Goal: Book appointment/travel/reservation

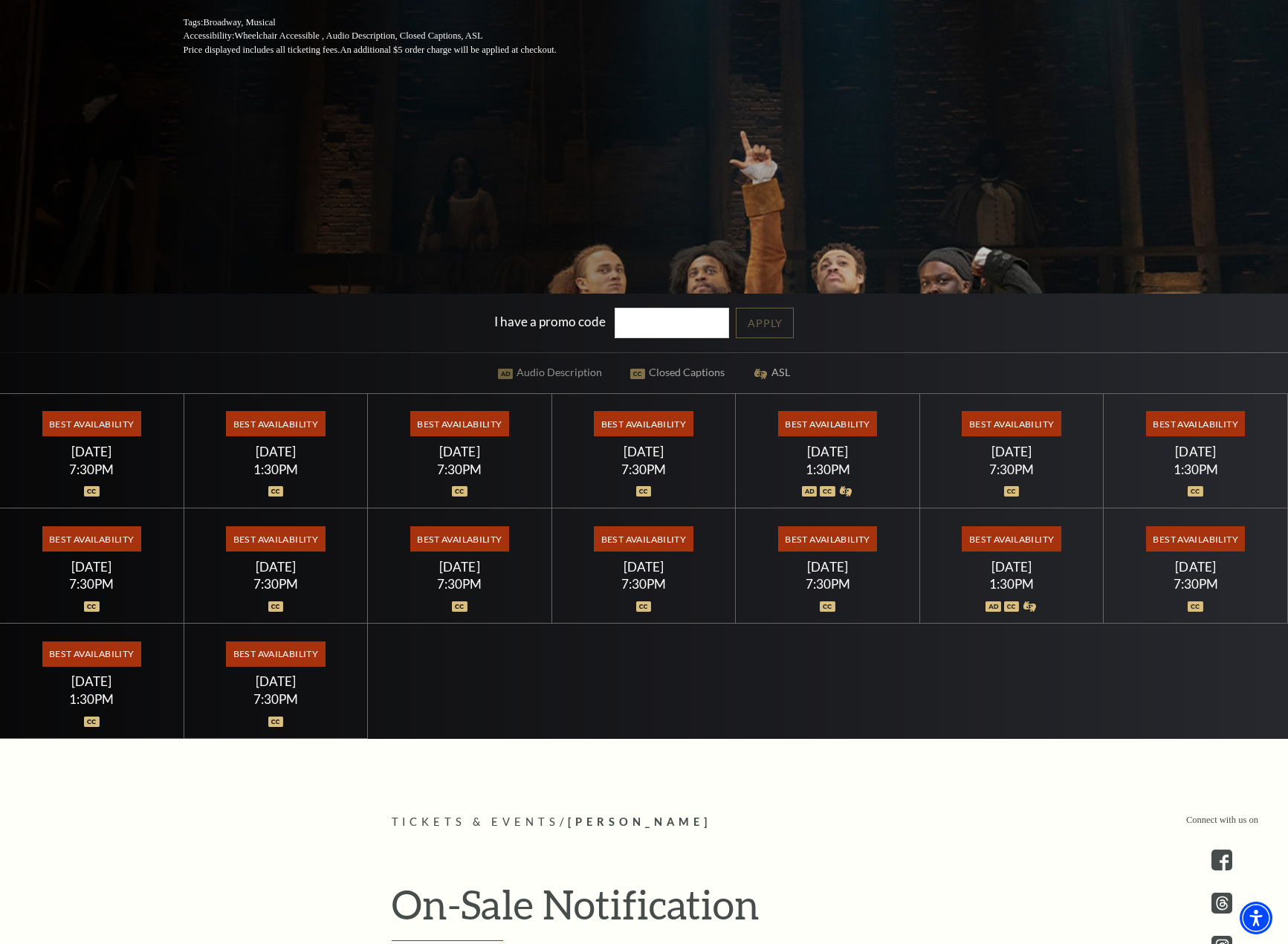
scroll to position [496, 0]
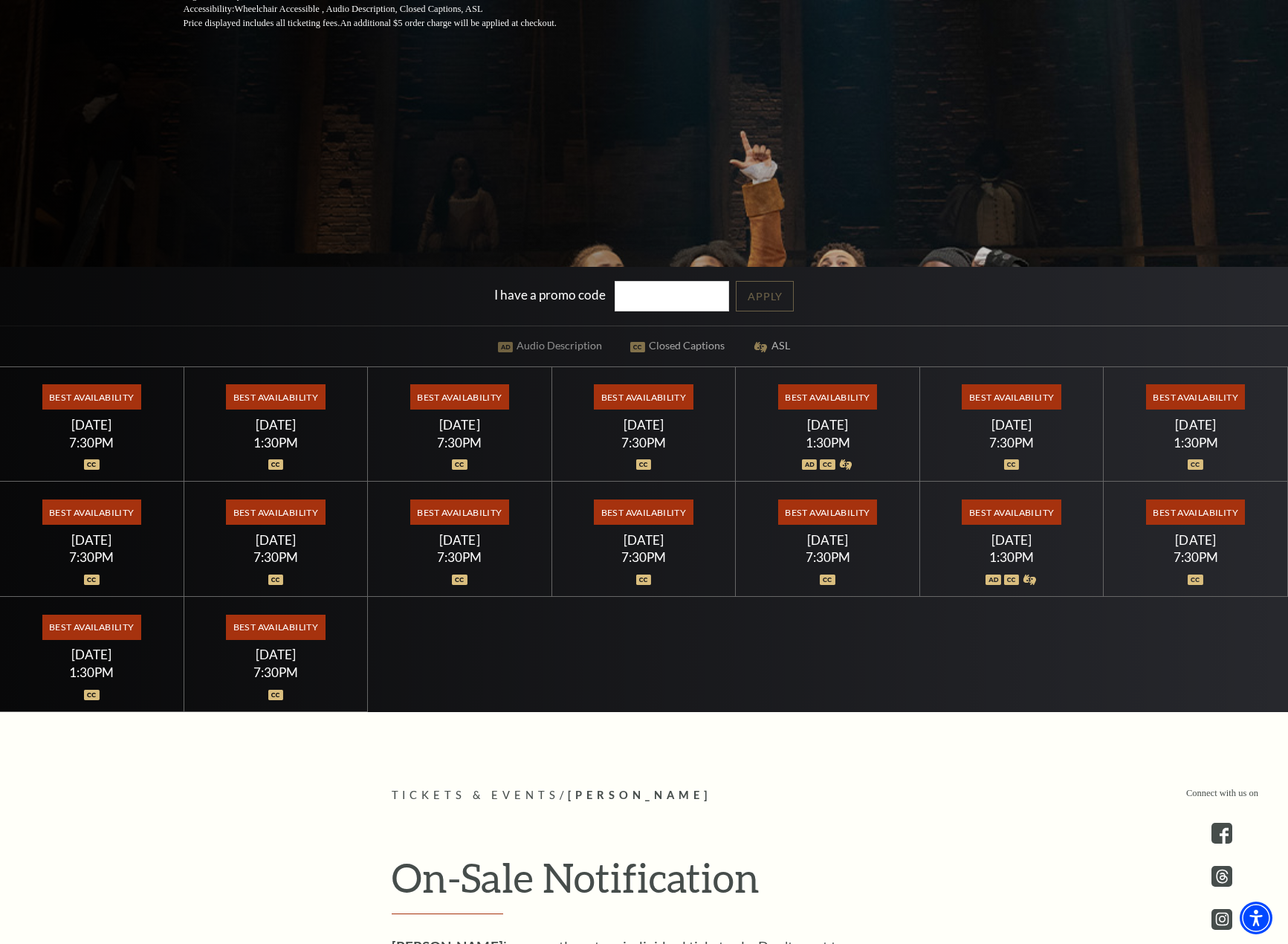
scroll to position [496, 0]
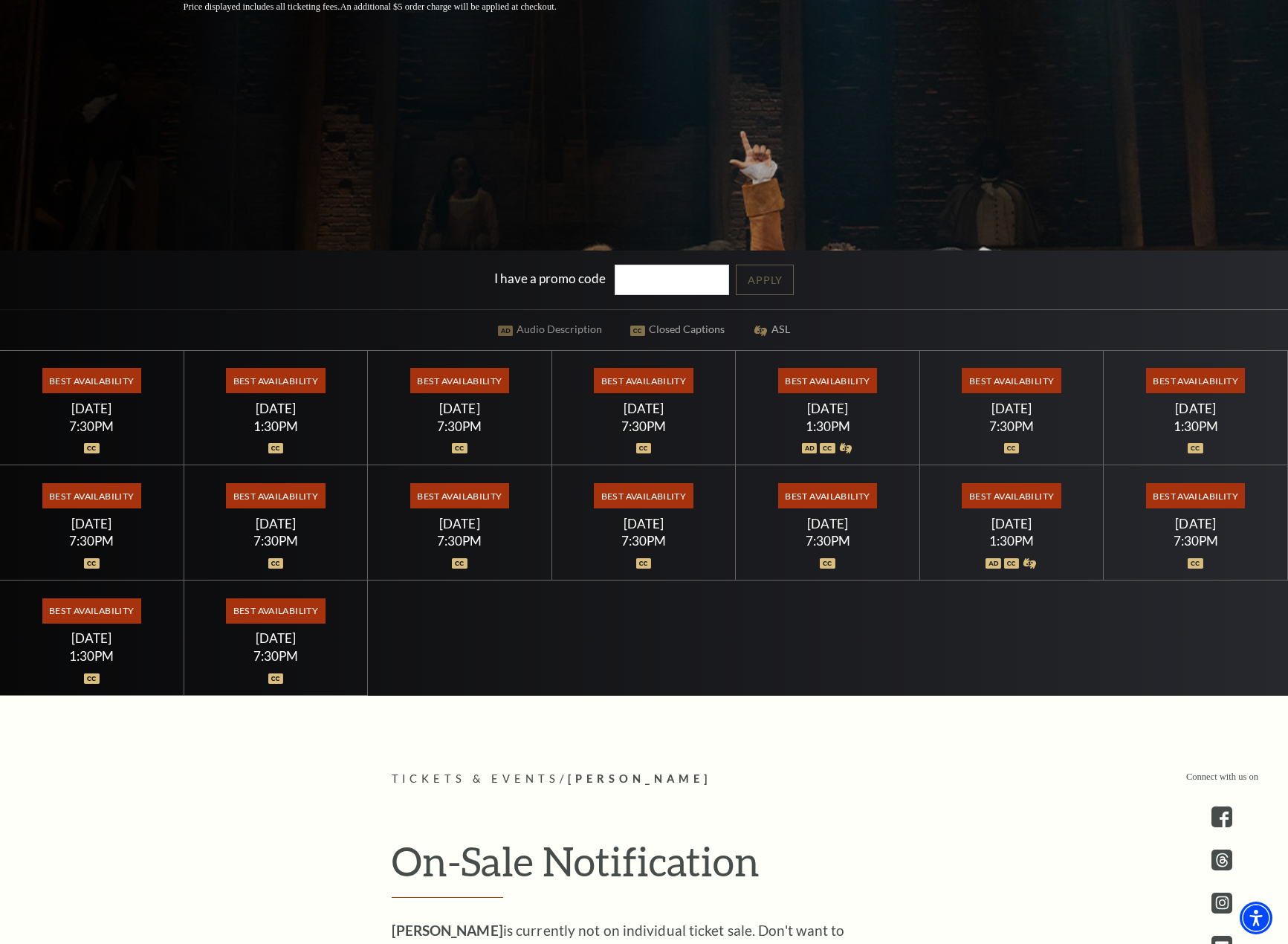
click at [644, 531] on div "Best Availability Thursday July 23 7:30PM" at bounding box center [643, 523] width 184 height 115
click at [645, 398] on div "Best Availability Friday July 17 7:30PM" at bounding box center [643, 408] width 184 height 115
click at [641, 440] on div "Best Availability Friday July 17 7:30PM" at bounding box center [643, 408] width 184 height 115
drag, startPoint x: 650, startPoint y: 509, endPoint x: 706, endPoint y: 516, distance: 56.4
click at [651, 508] on span "Best Availability" at bounding box center [643, 495] width 98 height 25
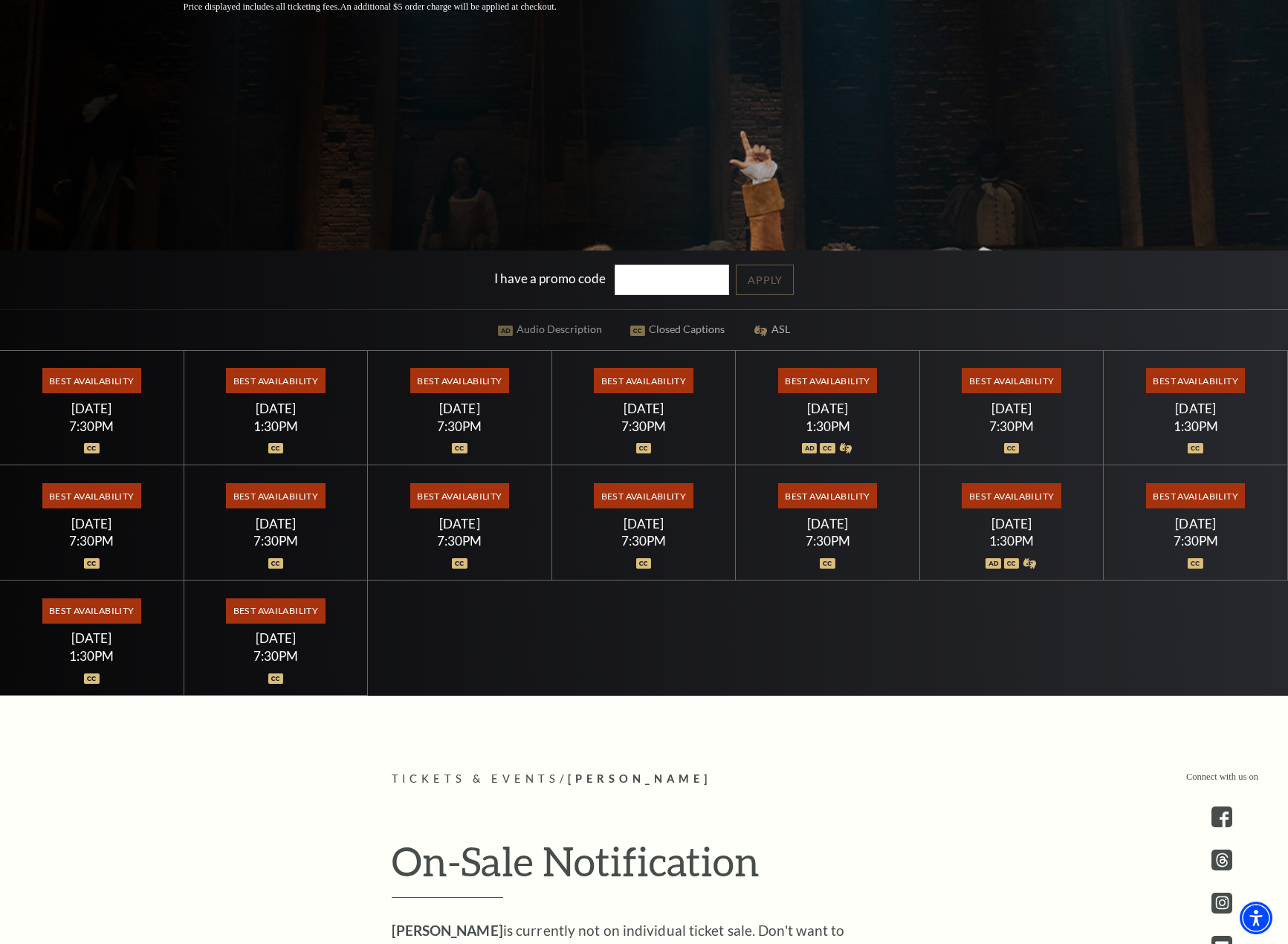
drag, startPoint x: 862, startPoint y: 523, endPoint x: 860, endPoint y: 485, distance: 38.1
click at [862, 523] on div "[DATE]" at bounding box center [827, 523] width 148 height 16
drag, startPoint x: 852, startPoint y: 416, endPoint x: 863, endPoint y: 443, distance: 29.2
click at [852, 417] on div "Best Availability Saturday July 18 1:30PM" at bounding box center [827, 408] width 184 height 115
drag, startPoint x: 870, startPoint y: 491, endPoint x: 890, endPoint y: 510, distance: 27.6
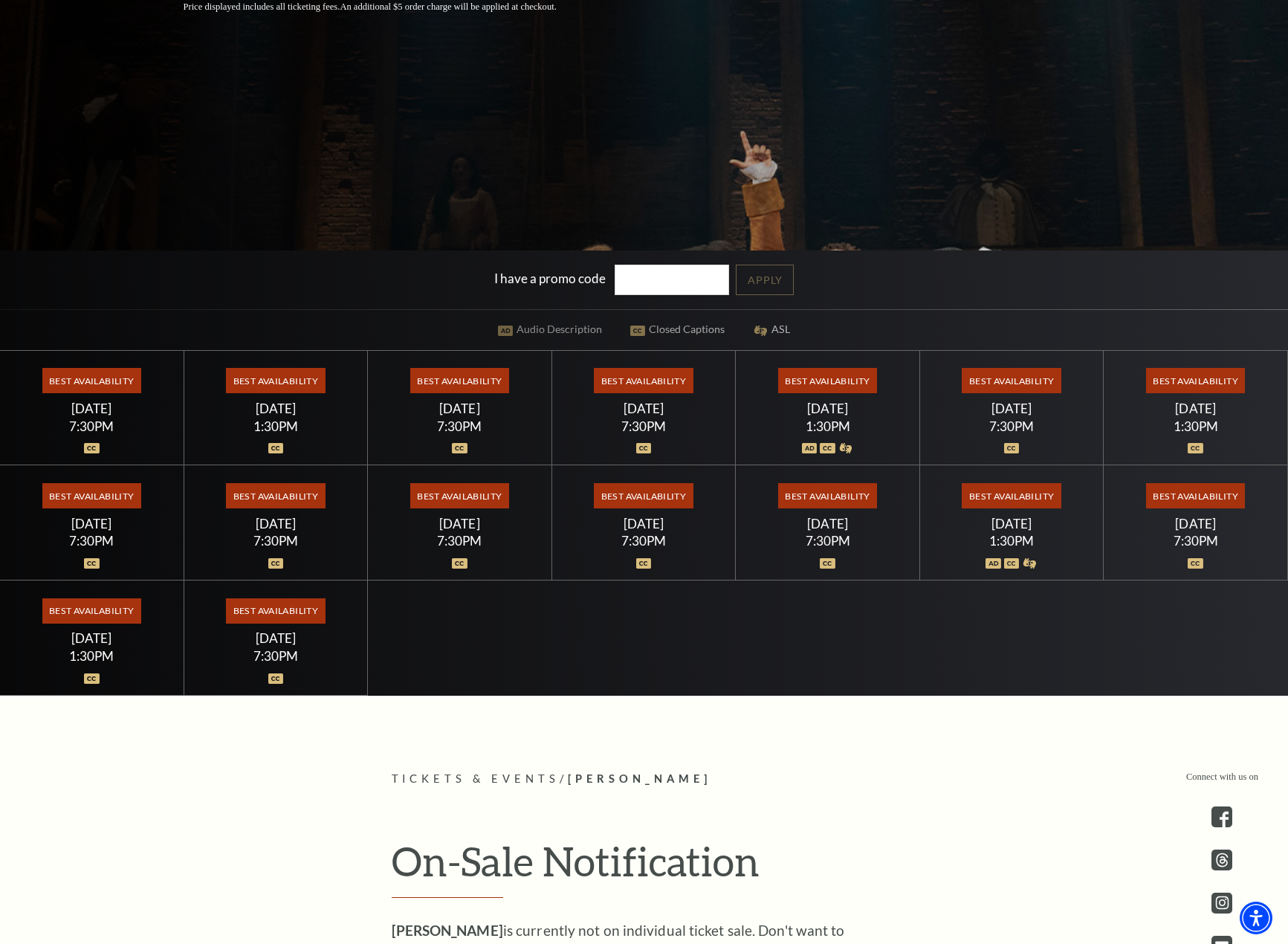
click at [867, 508] on span "Best Availability" at bounding box center [827, 495] width 98 height 25
drag, startPoint x: 1048, startPoint y: 530, endPoint x: 1049, endPoint y: 492, distance: 38.0
click at [1049, 529] on div "[DATE]" at bounding box center [1011, 523] width 148 height 16
click at [1033, 394] on div "Best Availability Saturday July 18 7:30PM" at bounding box center [1011, 408] width 184 height 115
drag, startPoint x: 1277, startPoint y: 493, endPoint x: 1271, endPoint y: 516, distance: 23.8
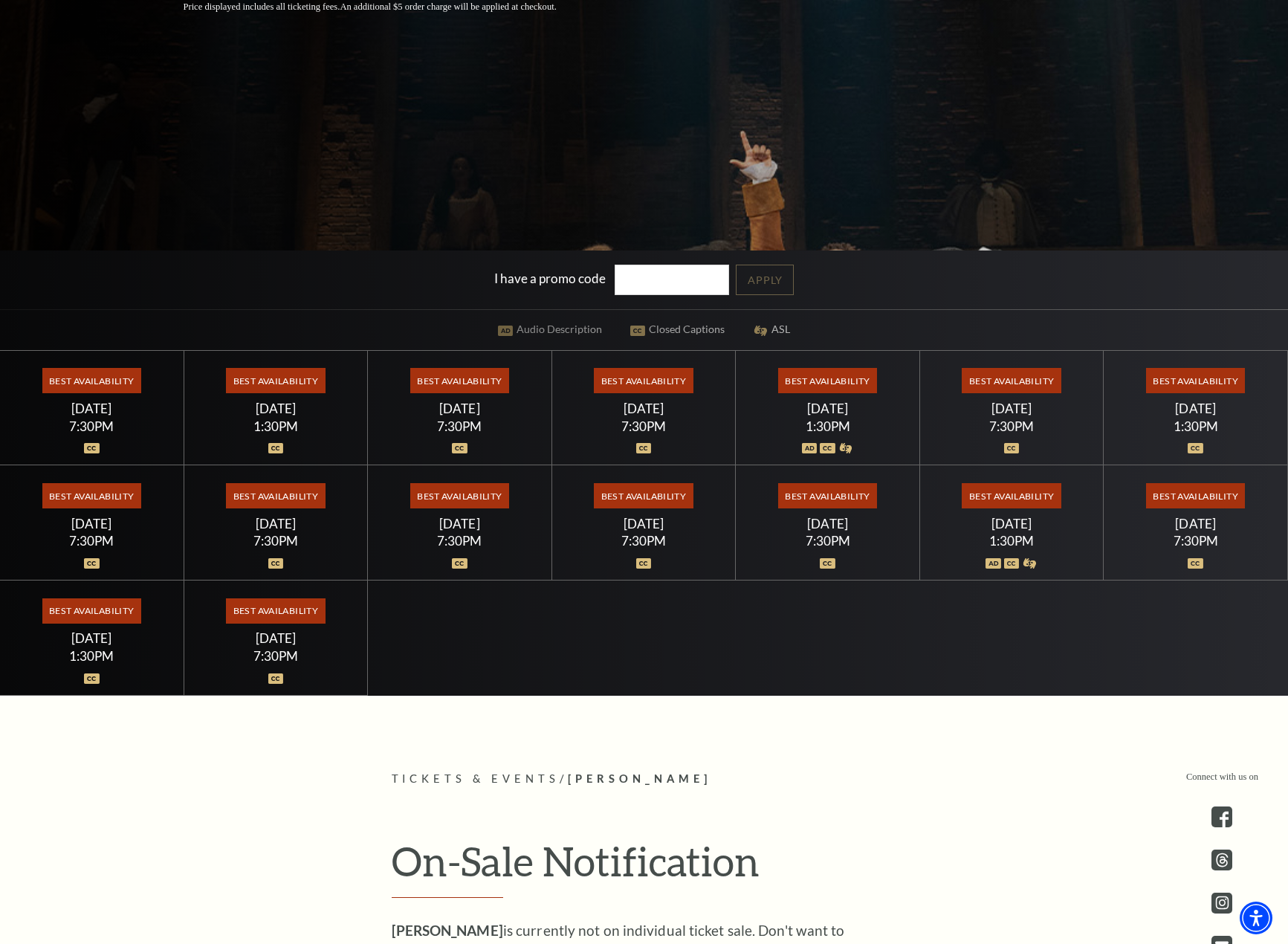
click at [1272, 515] on div "Best Availability Saturday July 25 7:30PM" at bounding box center [1195, 523] width 184 height 115
click at [330, 609] on div "Best Availability Sunday July 26 7:30PM" at bounding box center [275, 637] width 184 height 115
click at [291, 627] on div "Best Availability Sunday July 26 7:30PM" at bounding box center [275, 637] width 184 height 115
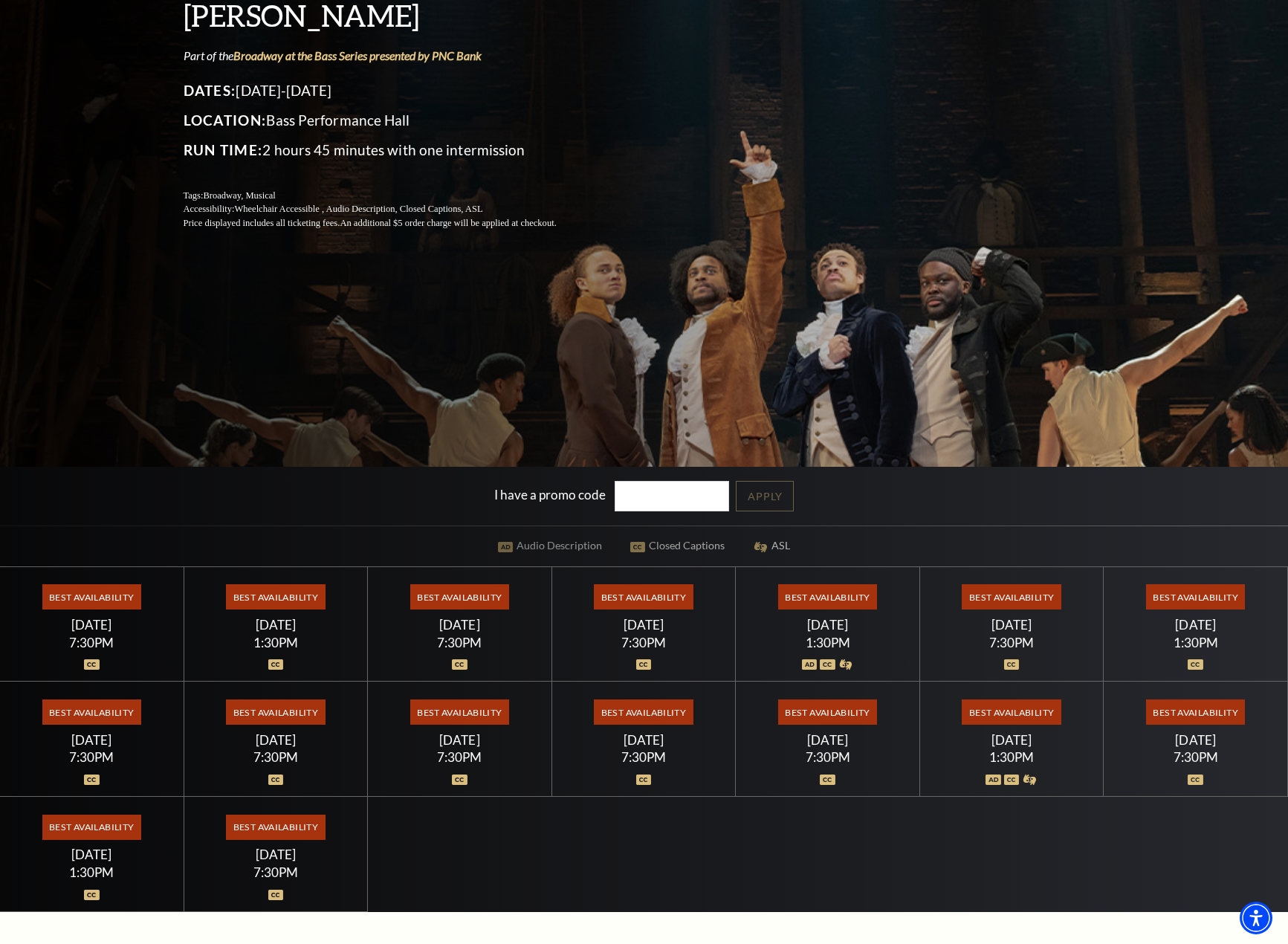
scroll to position [0, 0]
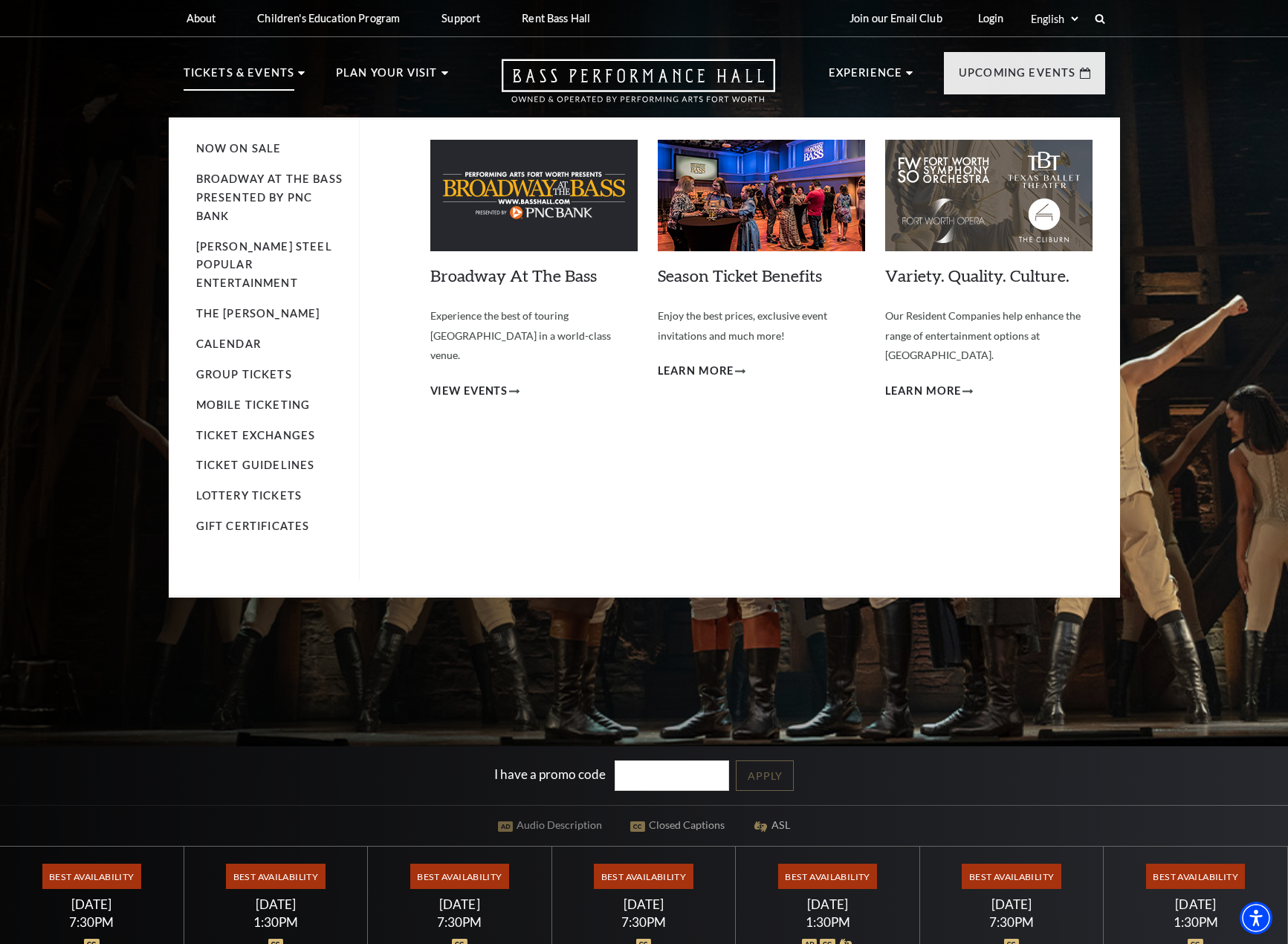
click at [231, 71] on p "Tickets & Events" at bounding box center [239, 77] width 111 height 27
click at [253, 154] on link "Now On Sale" at bounding box center [238, 148] width 85 height 13
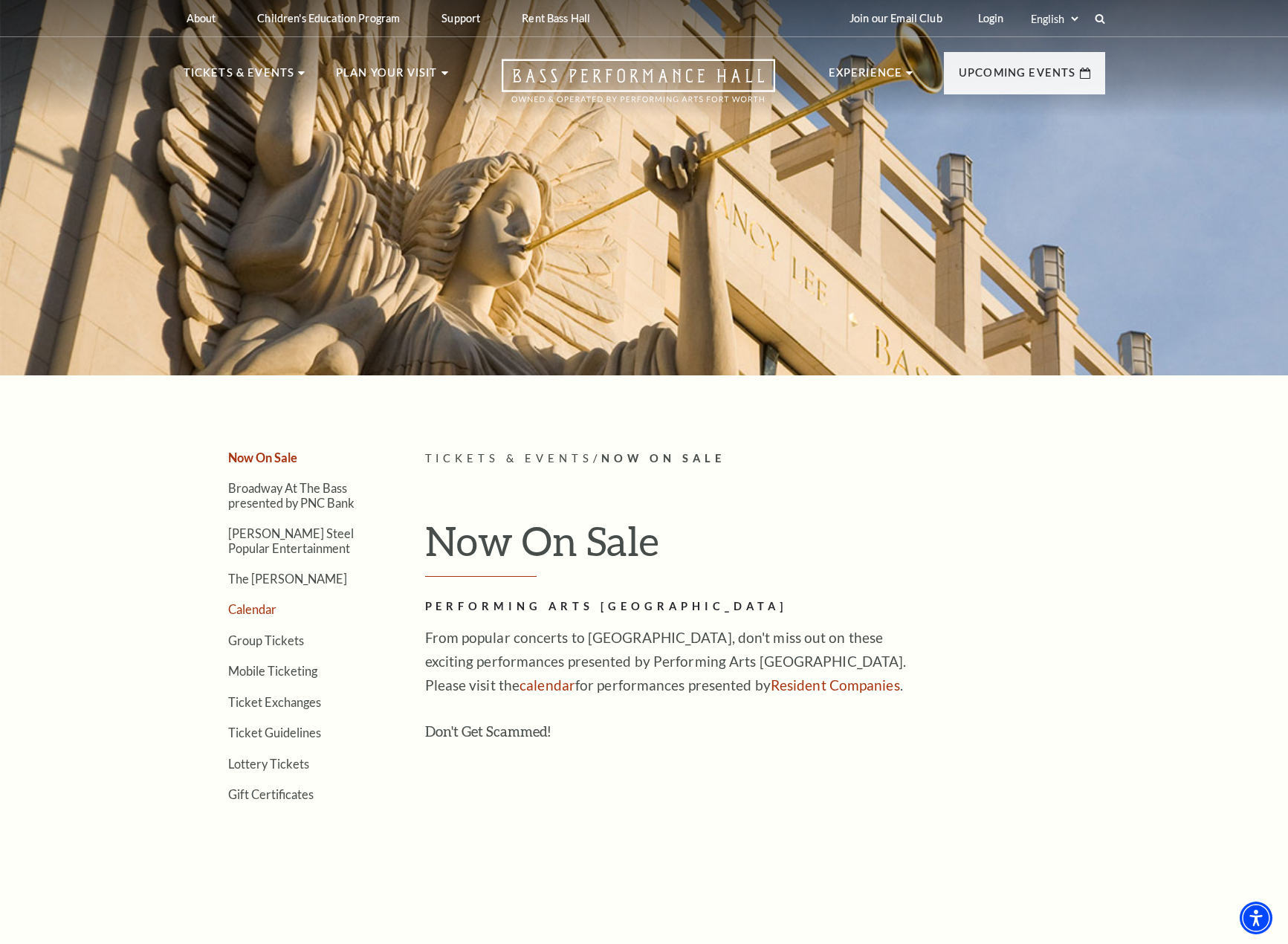
click at [262, 608] on link "Calendar" at bounding box center [252, 609] width 48 height 14
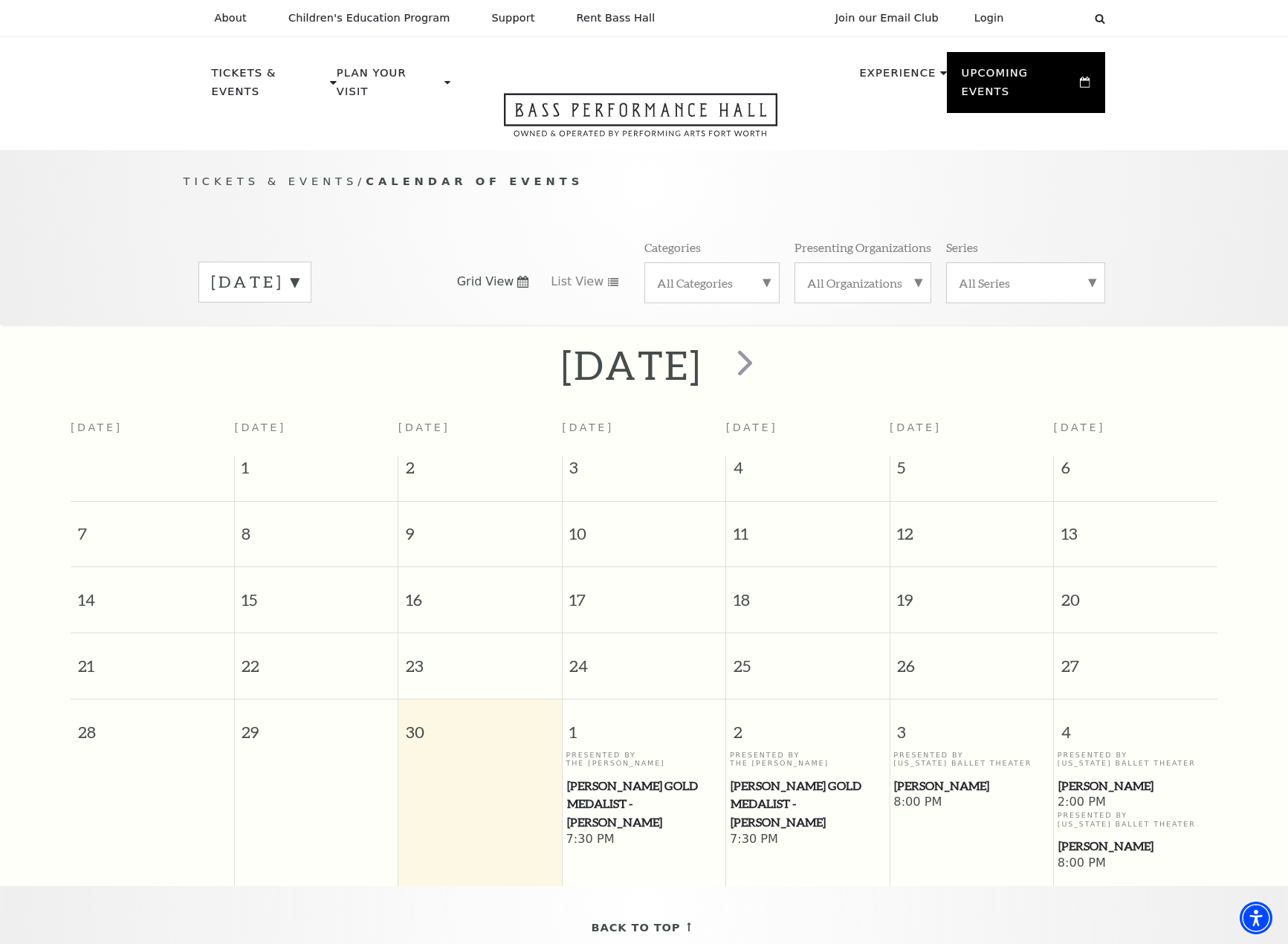
scroll to position [131, 0]
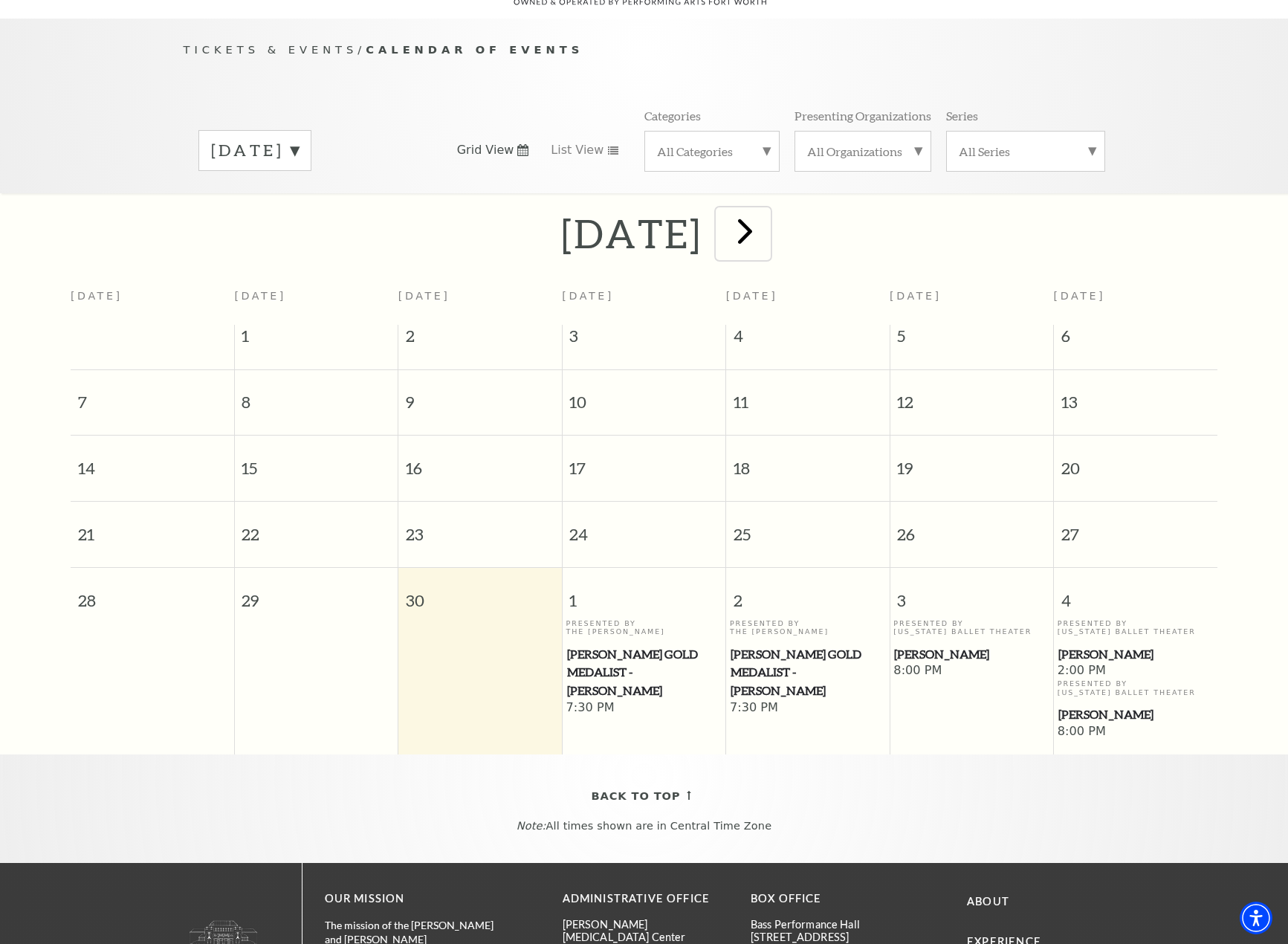
click at [766, 223] on span "next" at bounding box center [744, 231] width 42 height 42
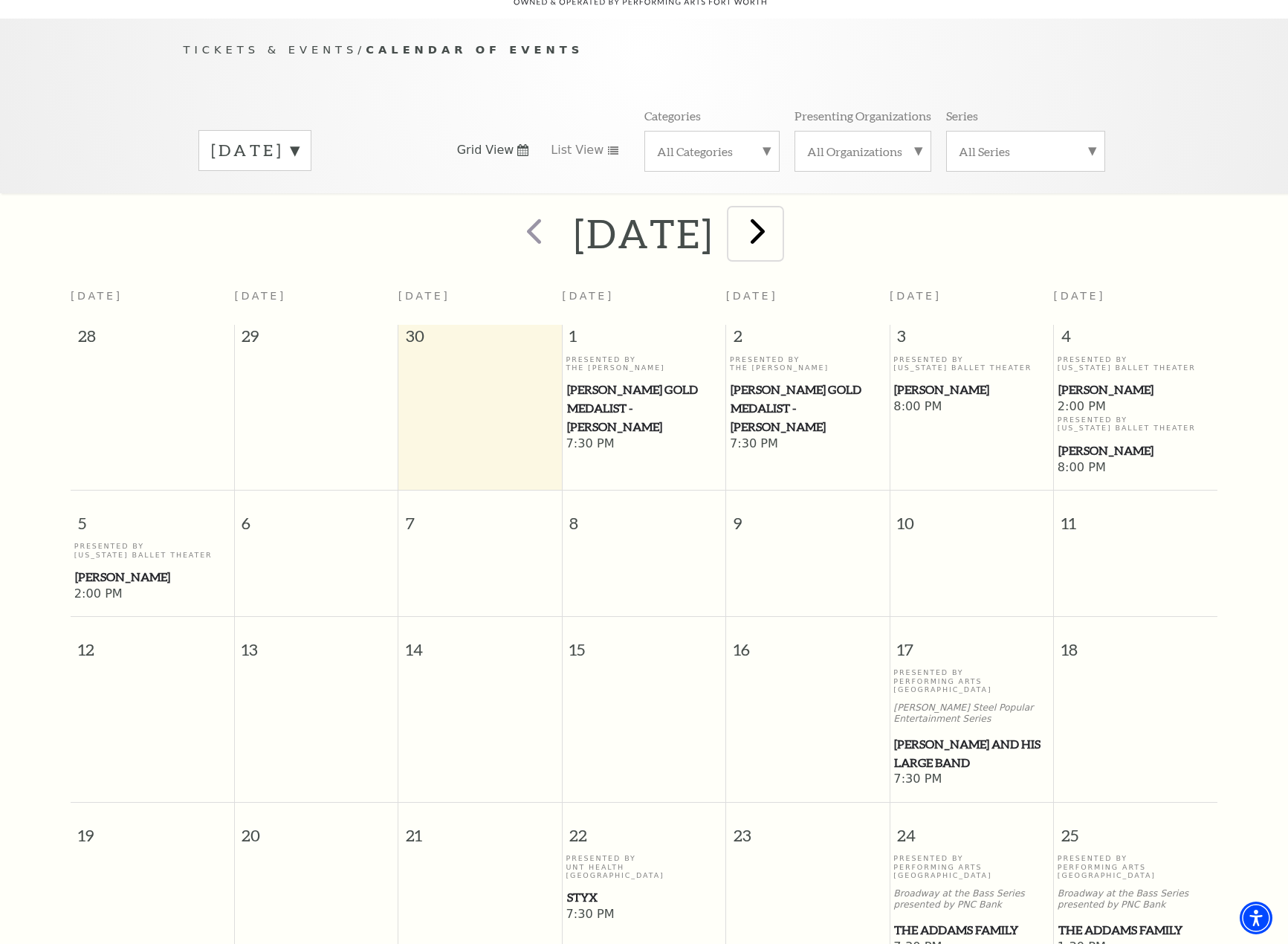
click at [779, 210] on span "next" at bounding box center [757, 231] width 42 height 42
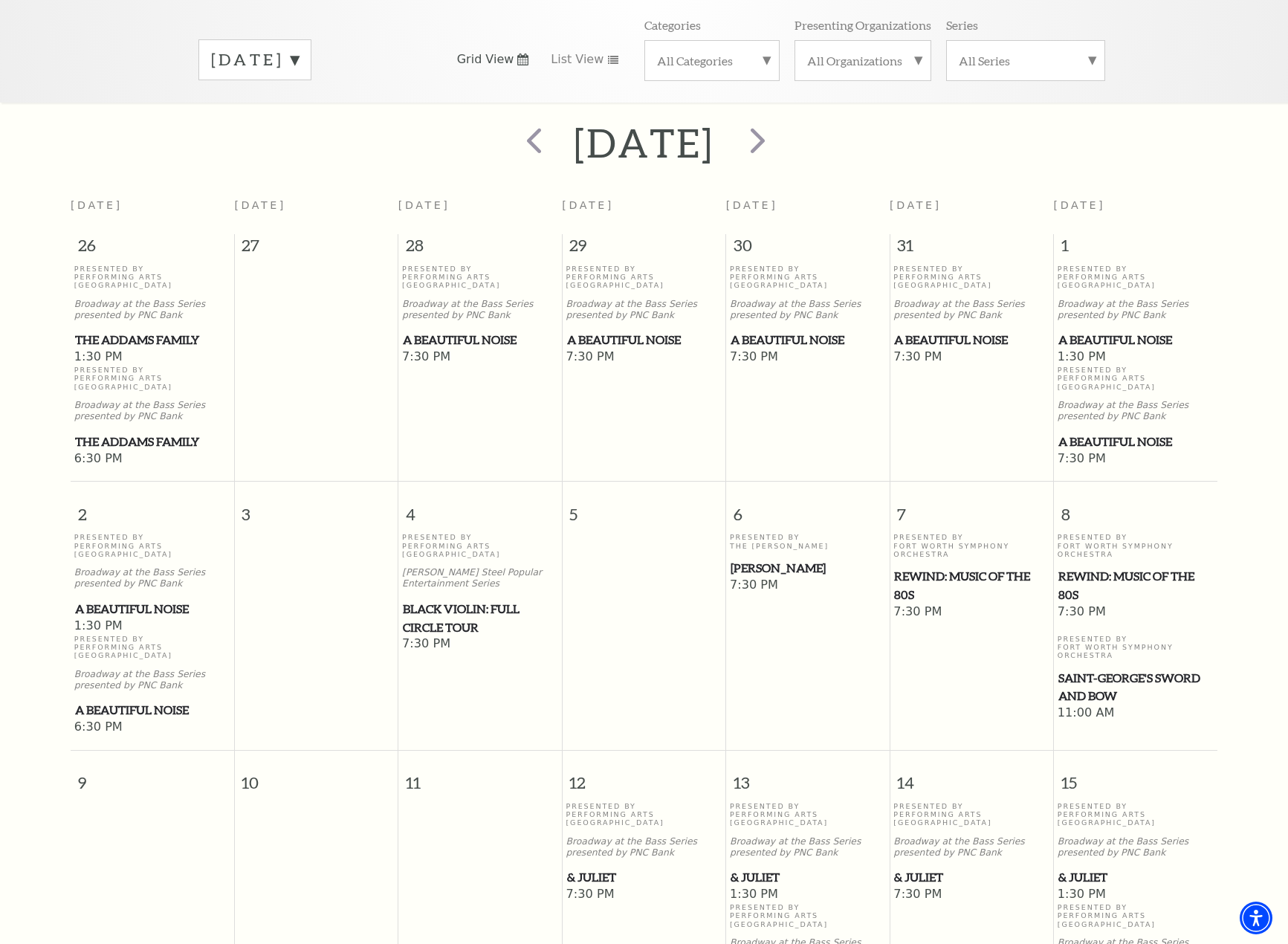
scroll to position [0, 0]
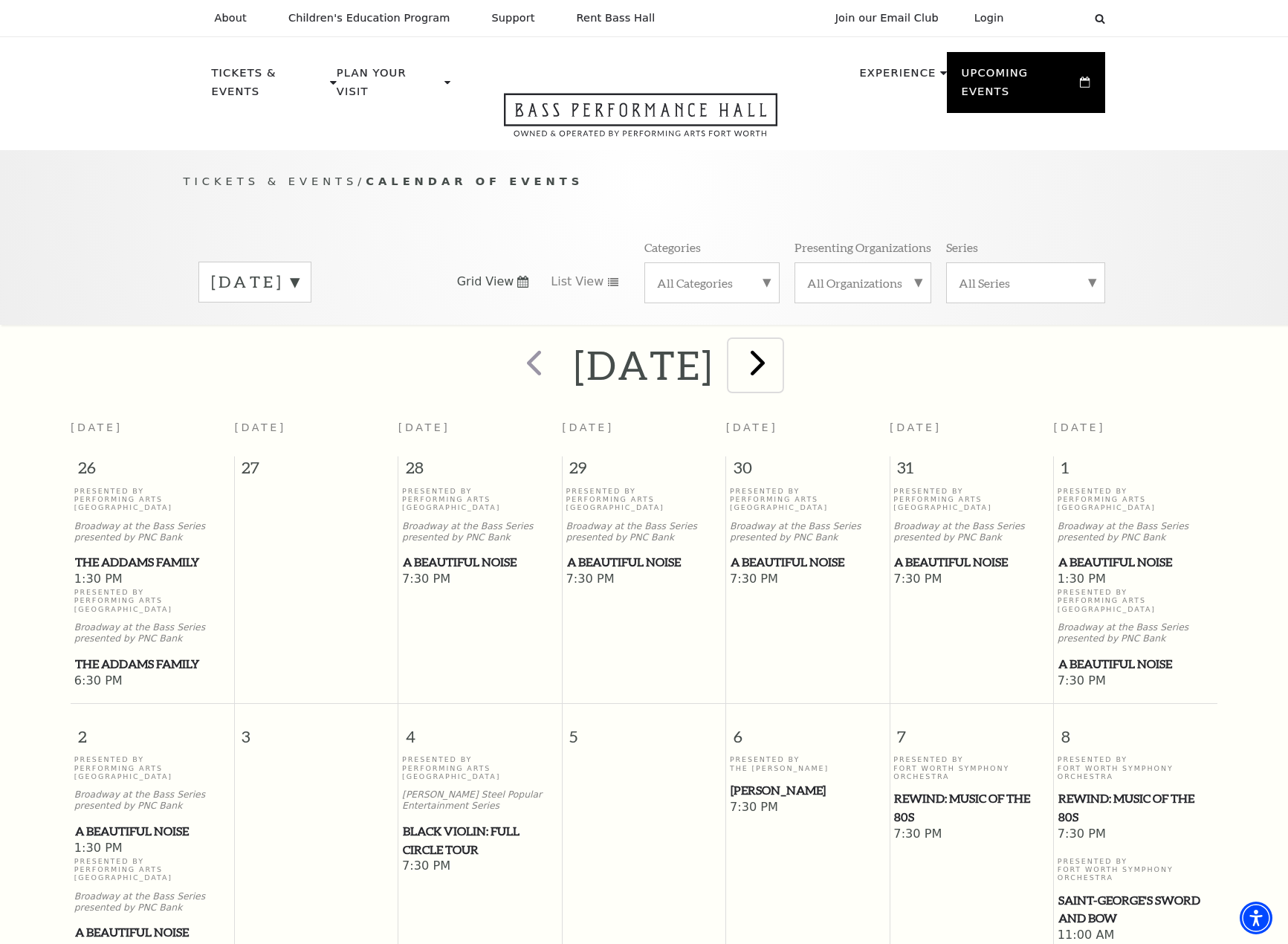
click at [779, 341] on span "next" at bounding box center [757, 362] width 42 height 42
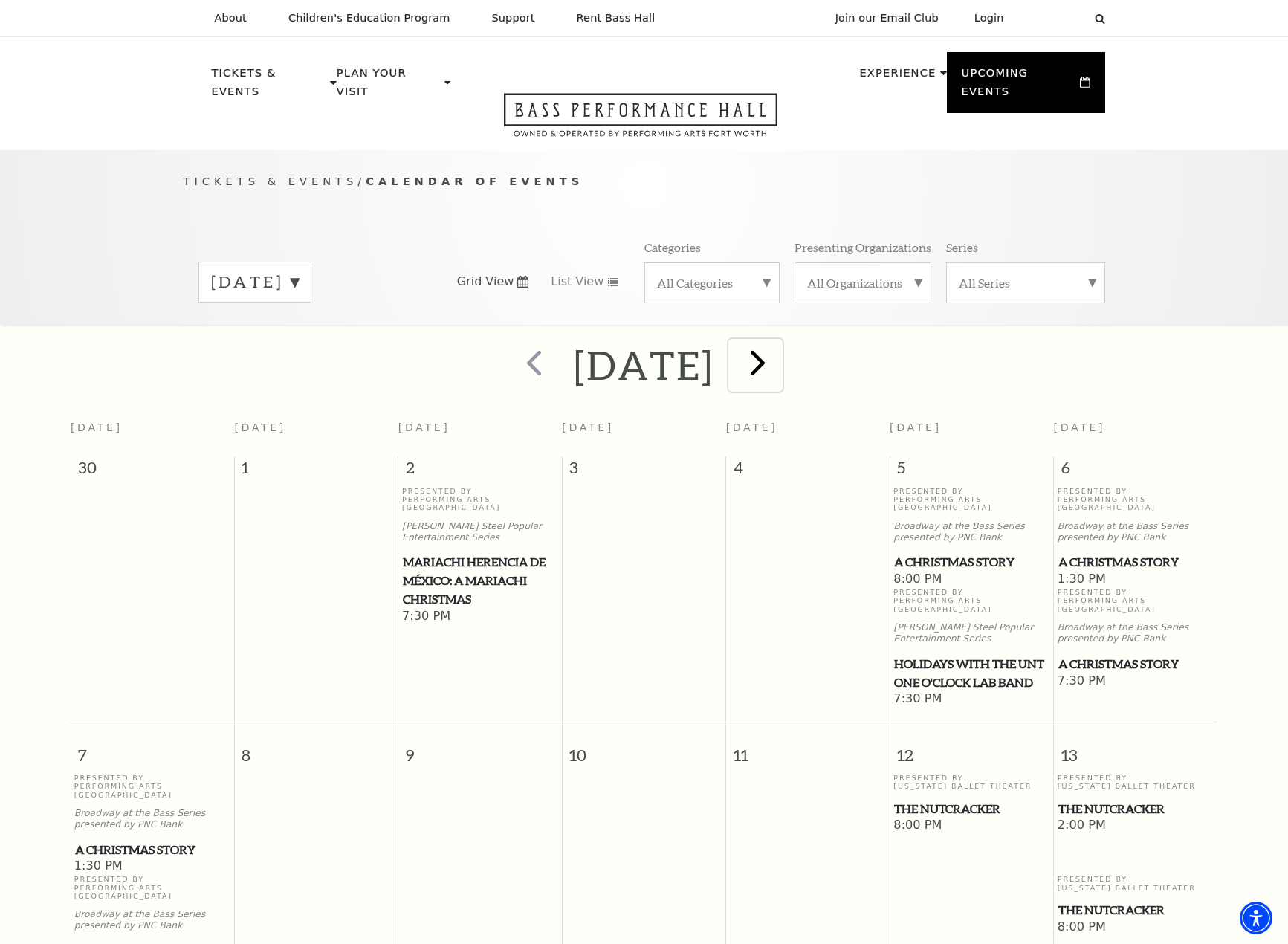
click at [779, 345] on span "next" at bounding box center [757, 362] width 42 height 42
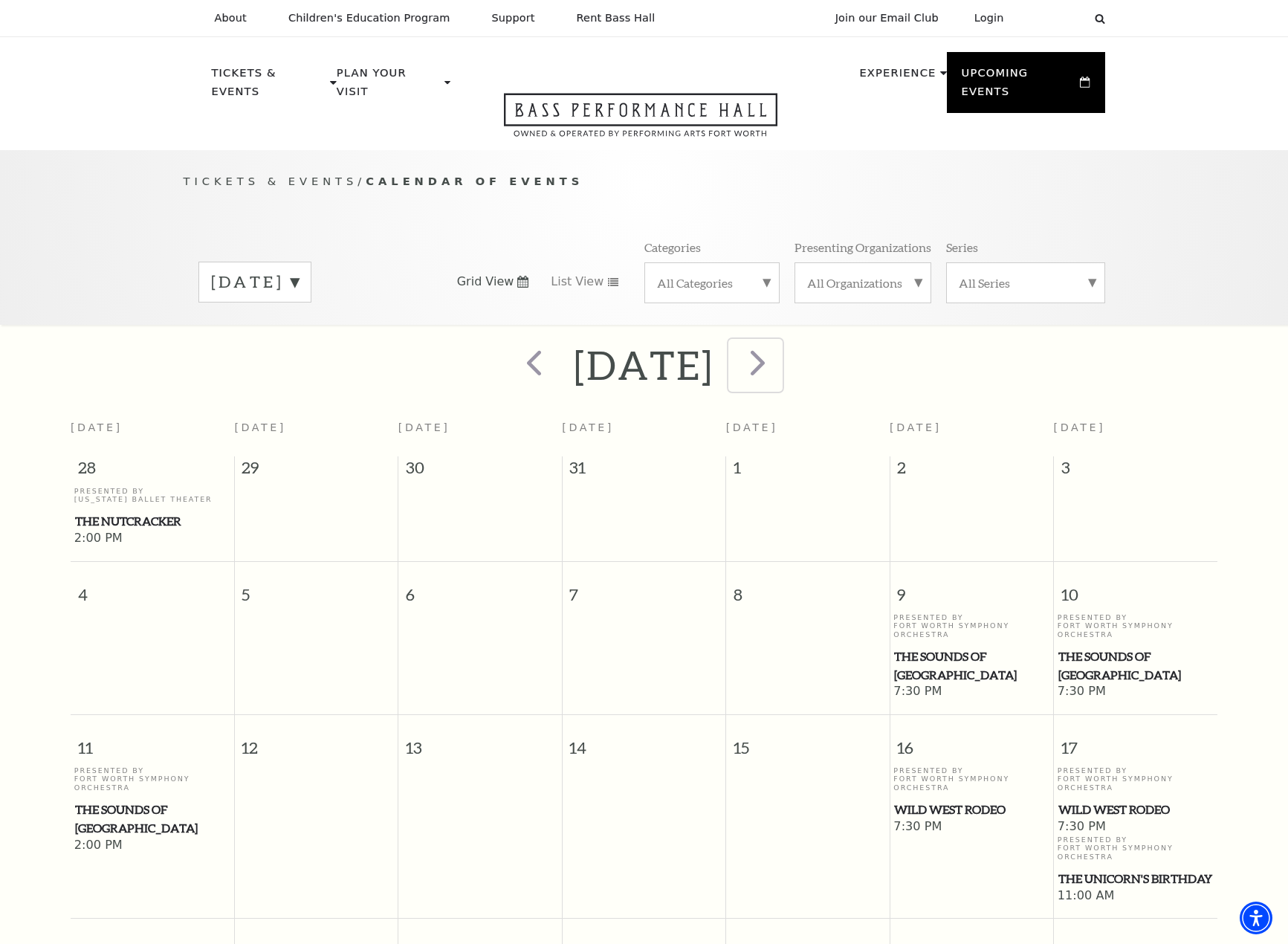
click at [779, 345] on span "next" at bounding box center [757, 362] width 42 height 42
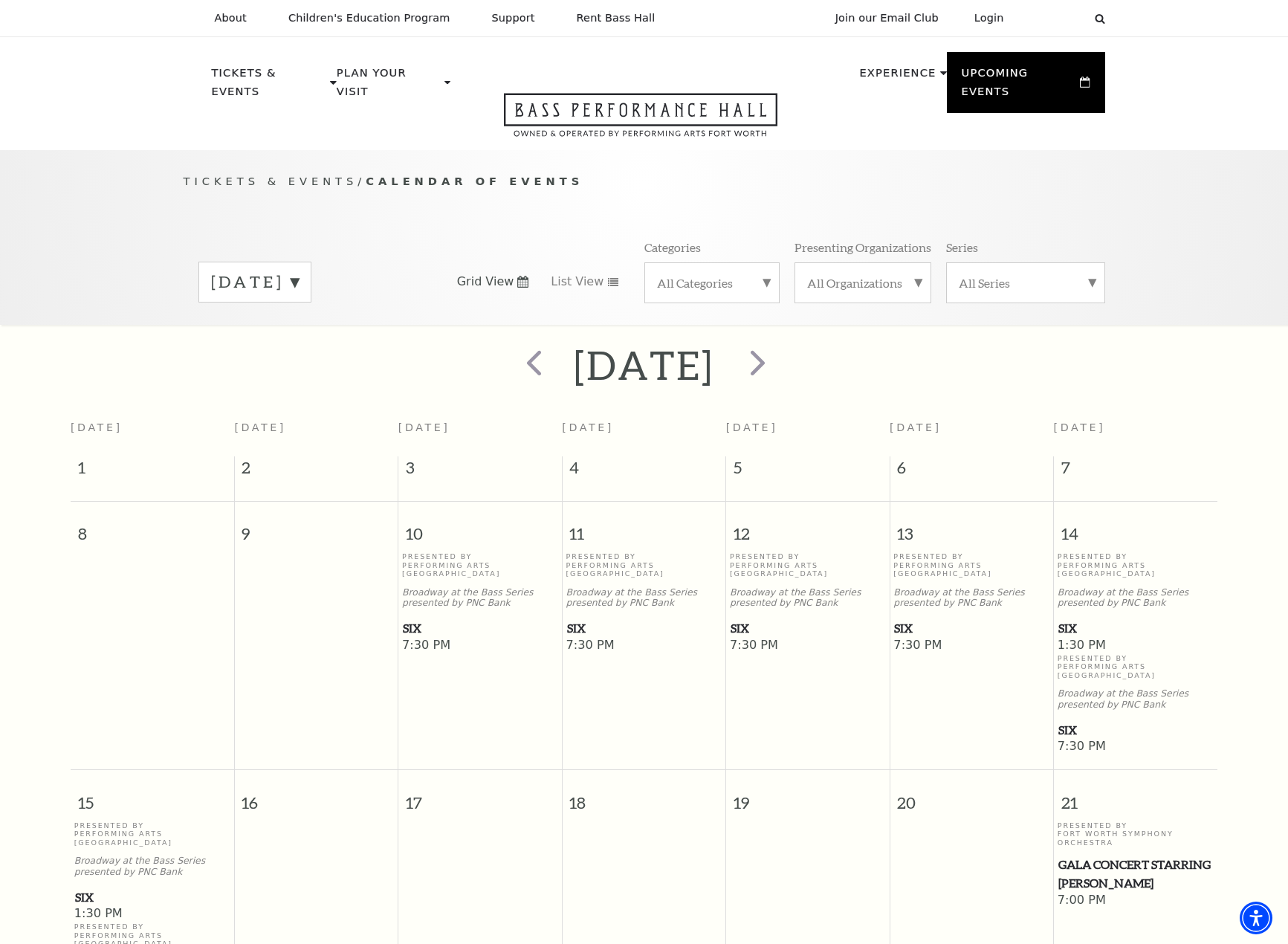
drag, startPoint x: 573, startPoint y: 603, endPoint x: 415, endPoint y: 607, distance: 158.1
drag, startPoint x: 412, startPoint y: 604, endPoint x: 827, endPoint y: 344, distance: 489.7
click at [779, 344] on span "next" at bounding box center [757, 362] width 42 height 42
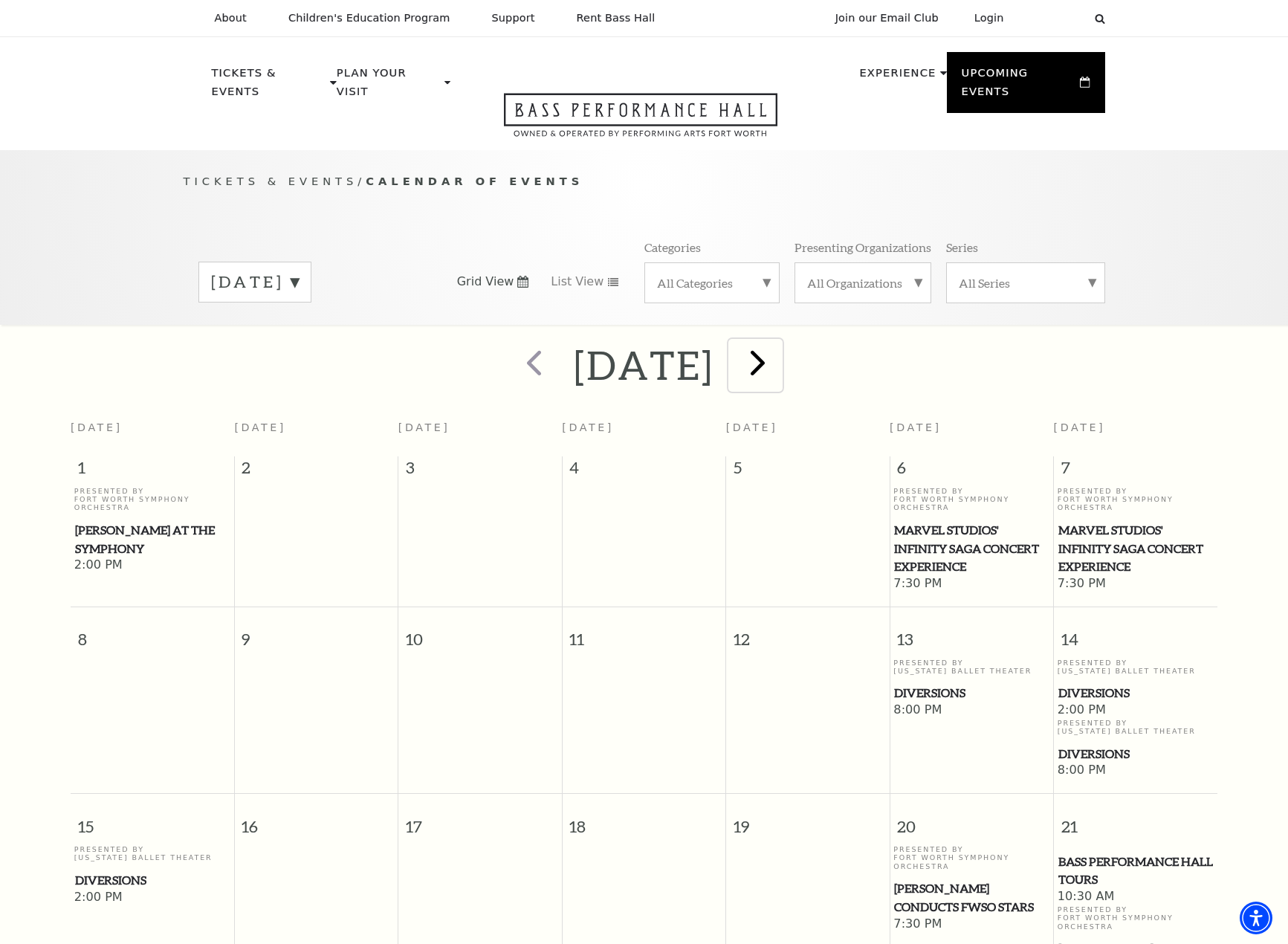
click at [779, 350] on span "next" at bounding box center [757, 362] width 42 height 42
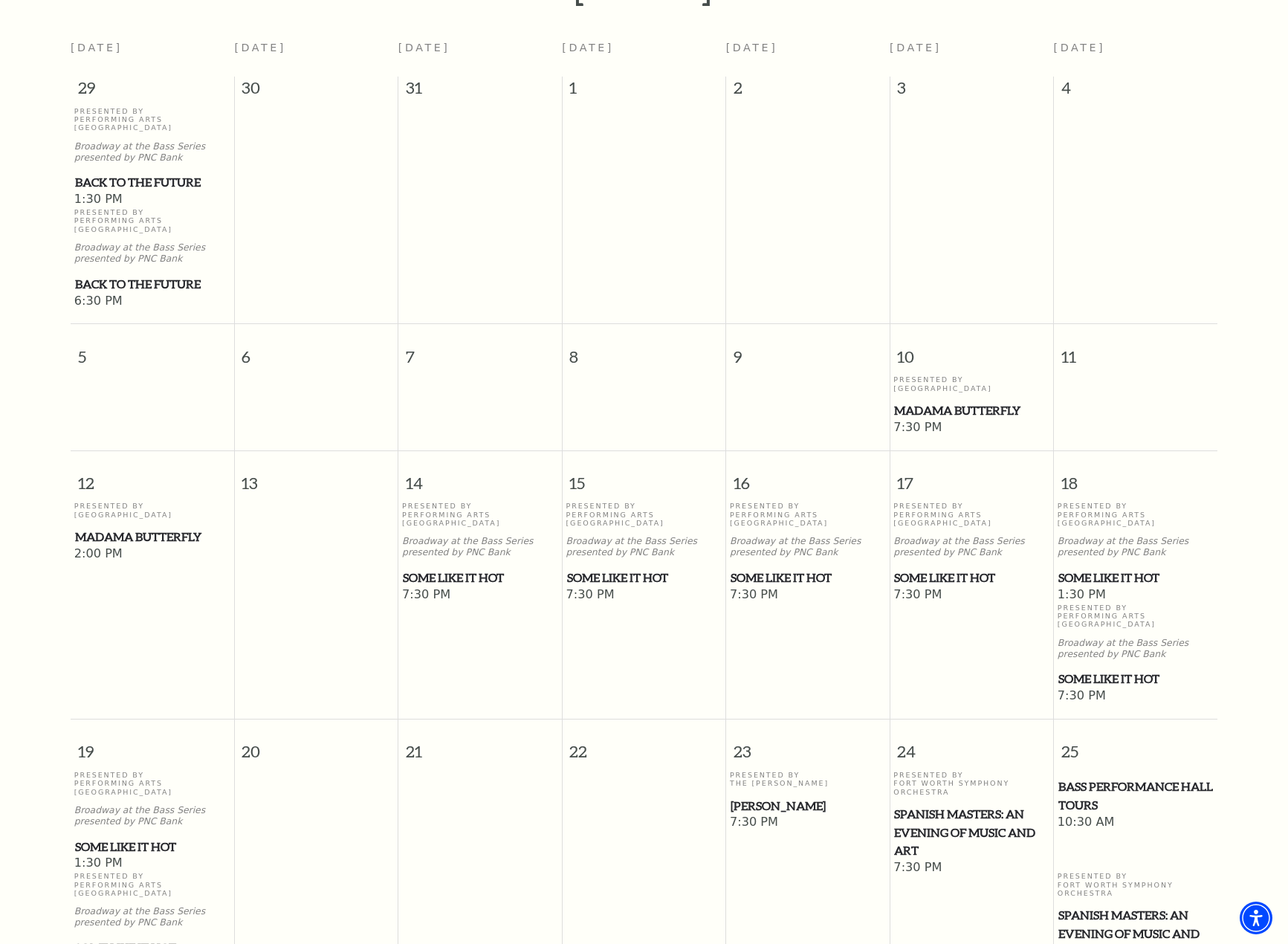
scroll to position [131, 0]
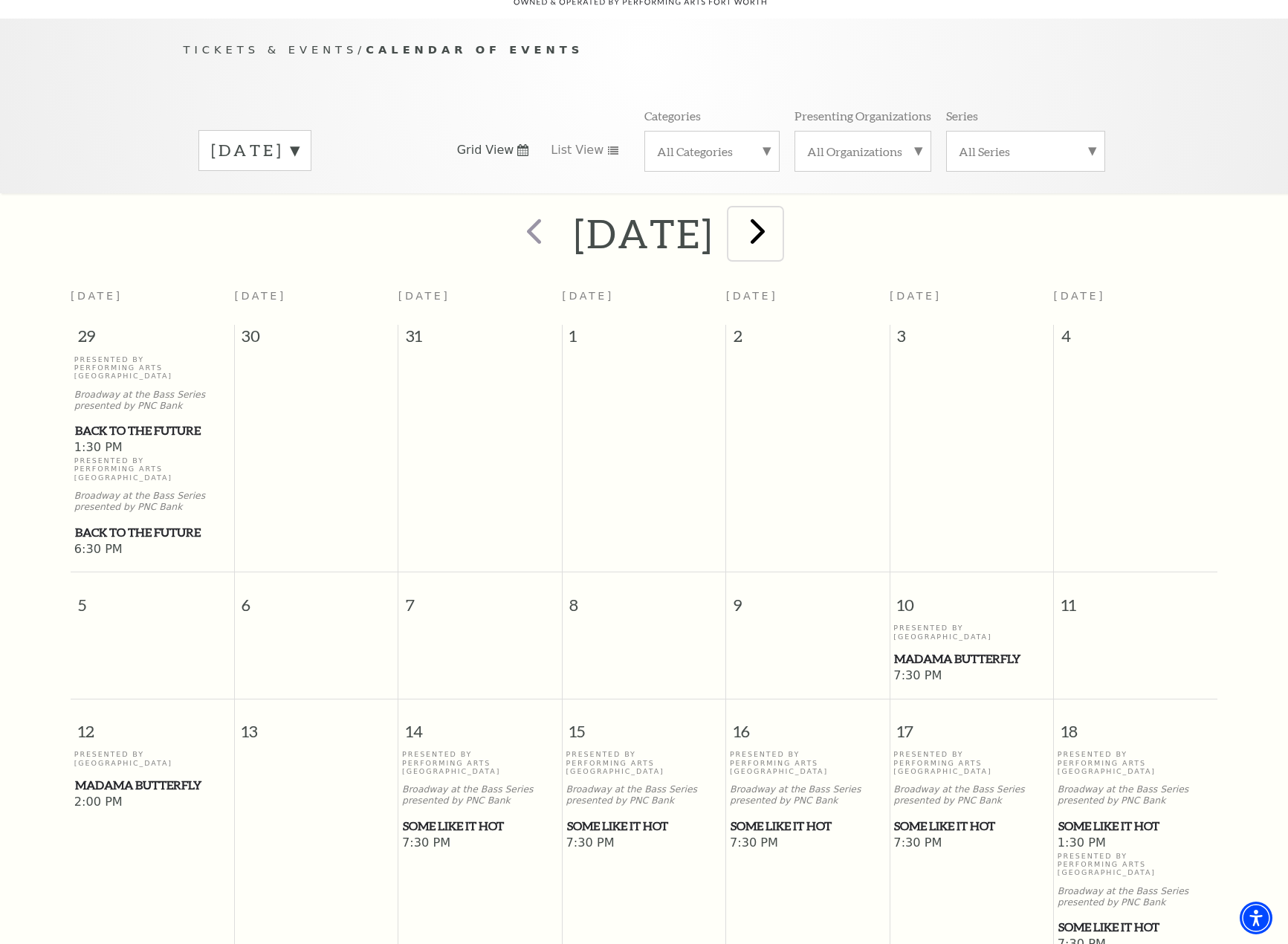
click at [779, 213] on span "next" at bounding box center [757, 231] width 42 height 42
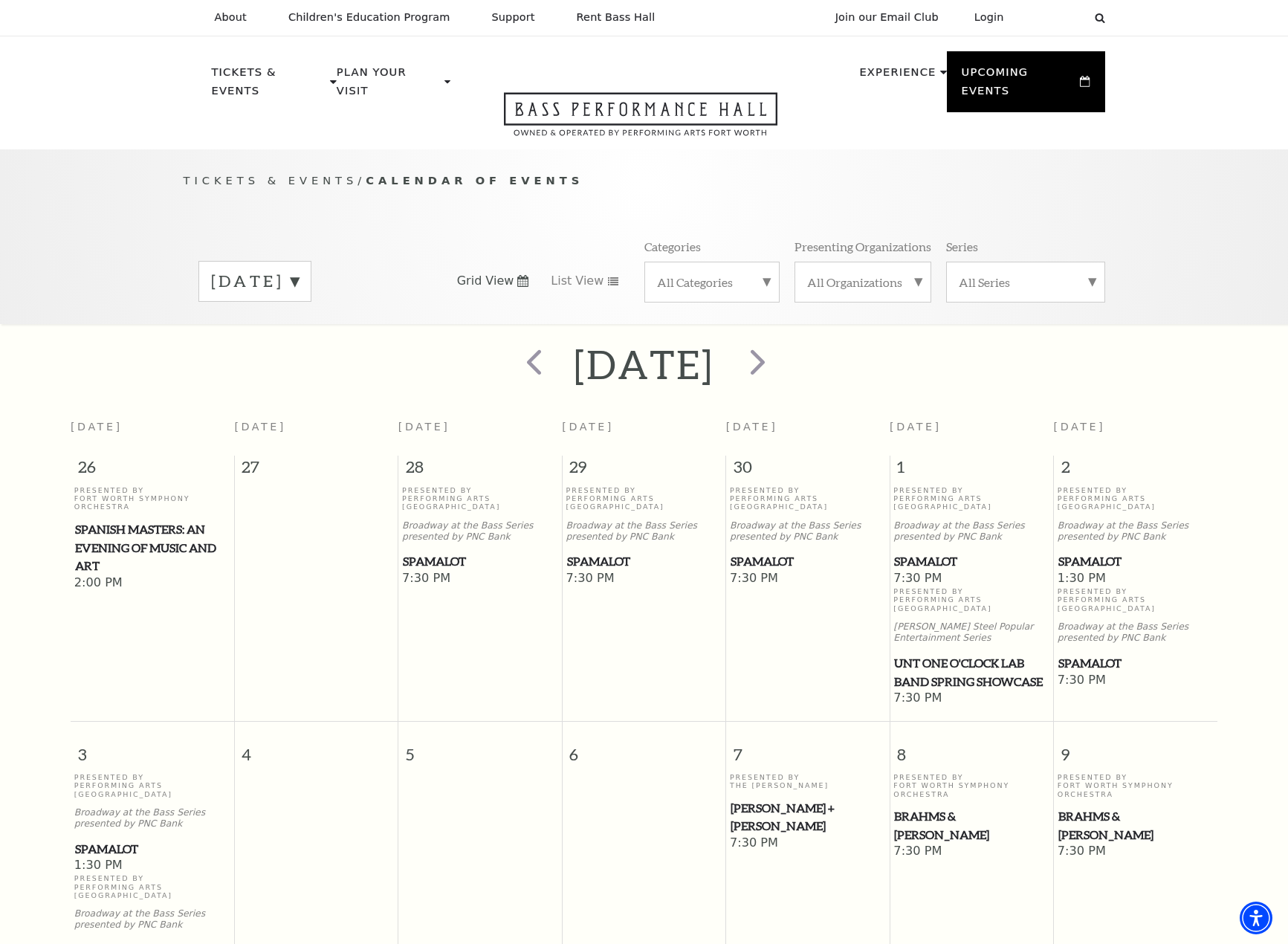
scroll to position [0, 0]
click at [765, 341] on span "next" at bounding box center [757, 362] width 42 height 42
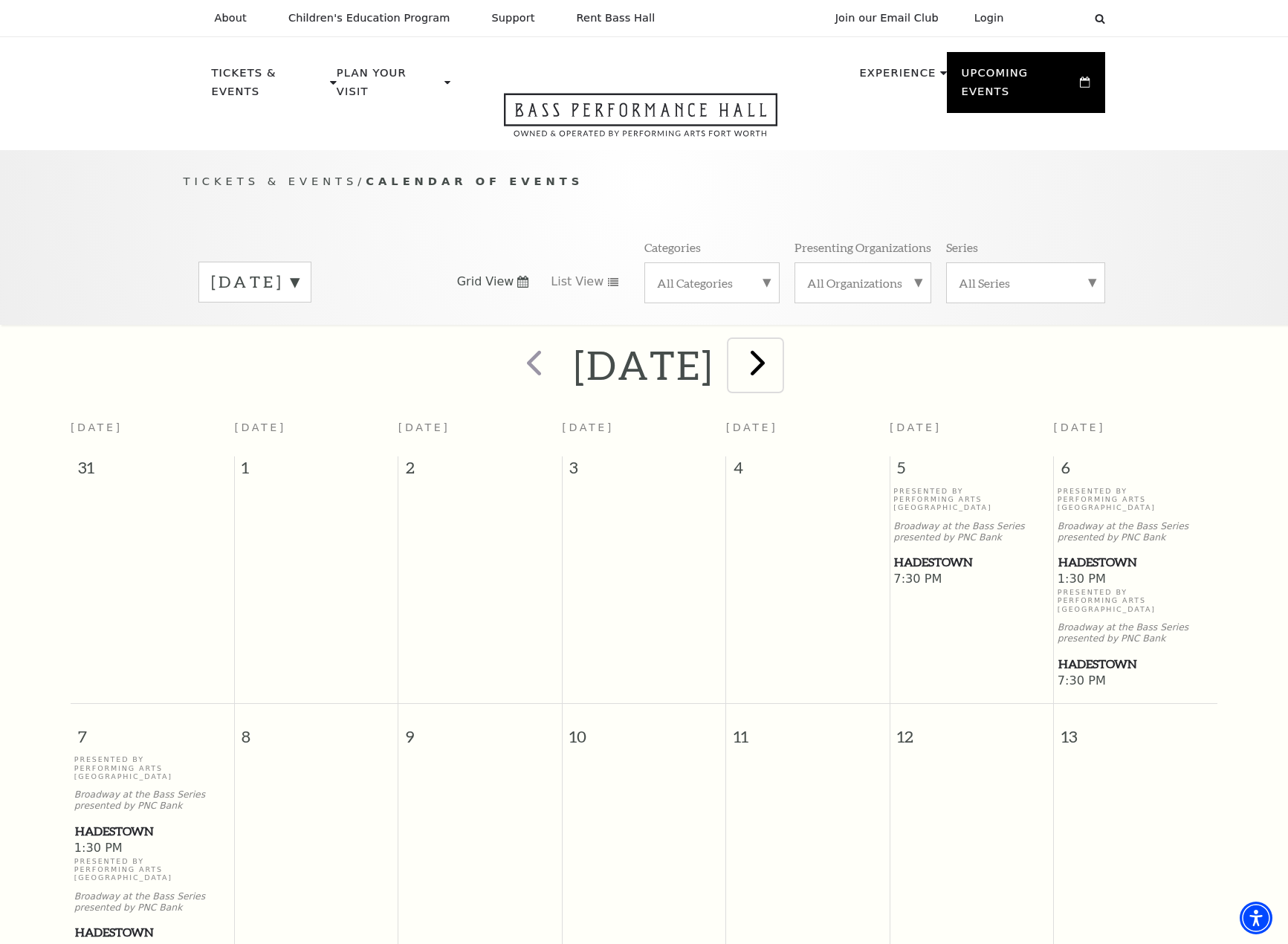
click at [779, 351] on span "next" at bounding box center [757, 362] width 42 height 42
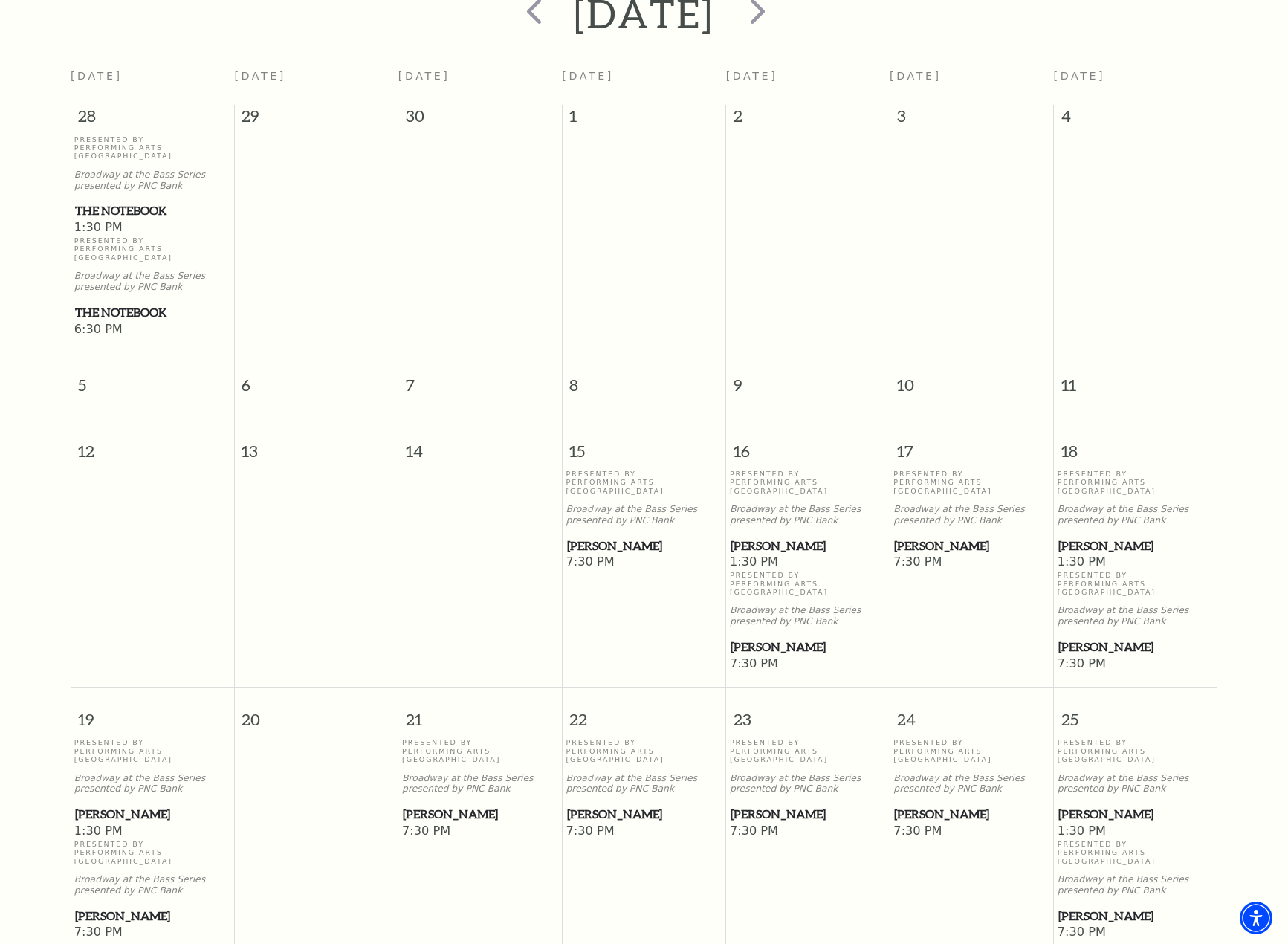
scroll to position [109, 0]
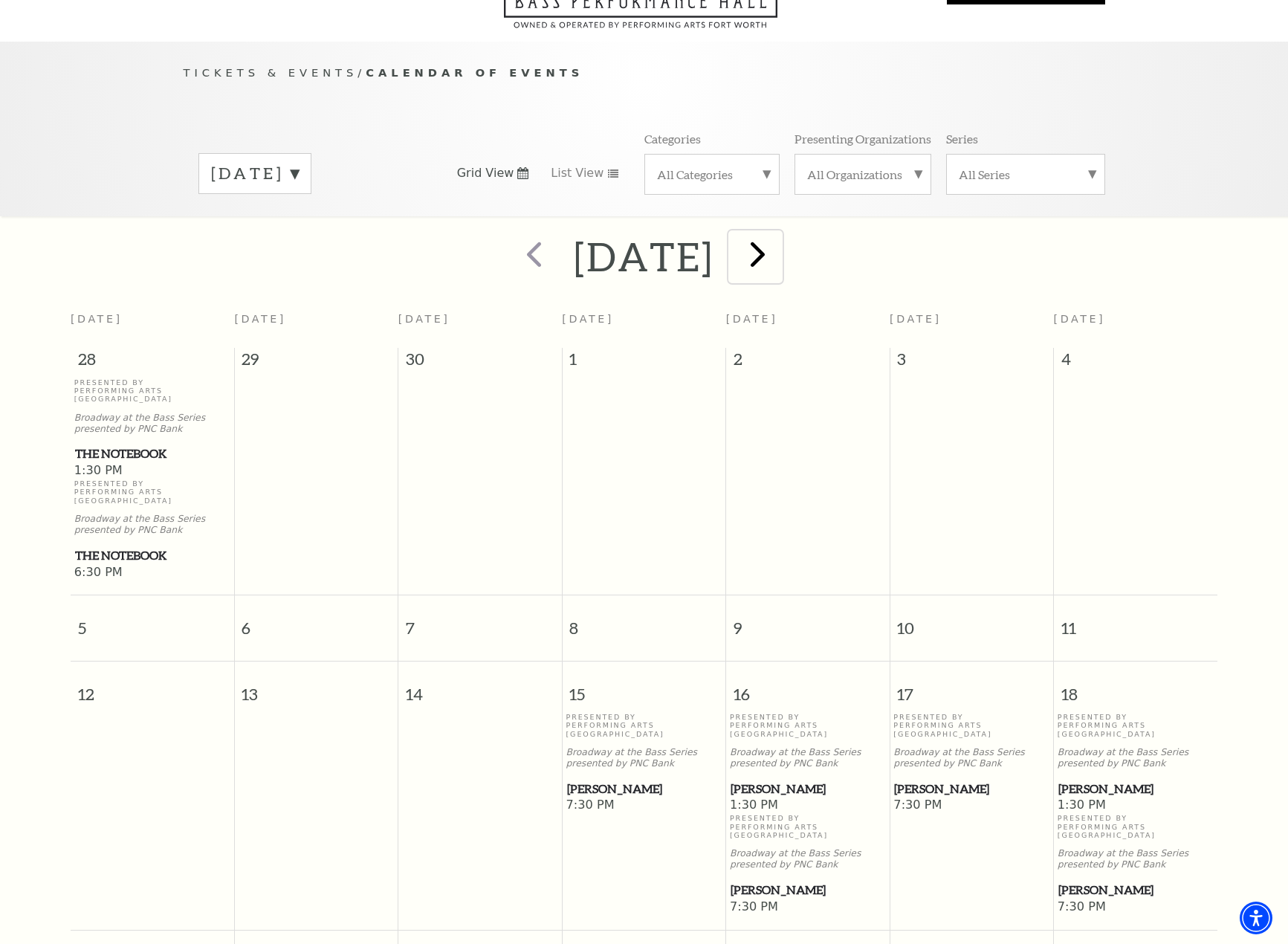
click at [770, 242] on span "next" at bounding box center [757, 253] width 42 height 42
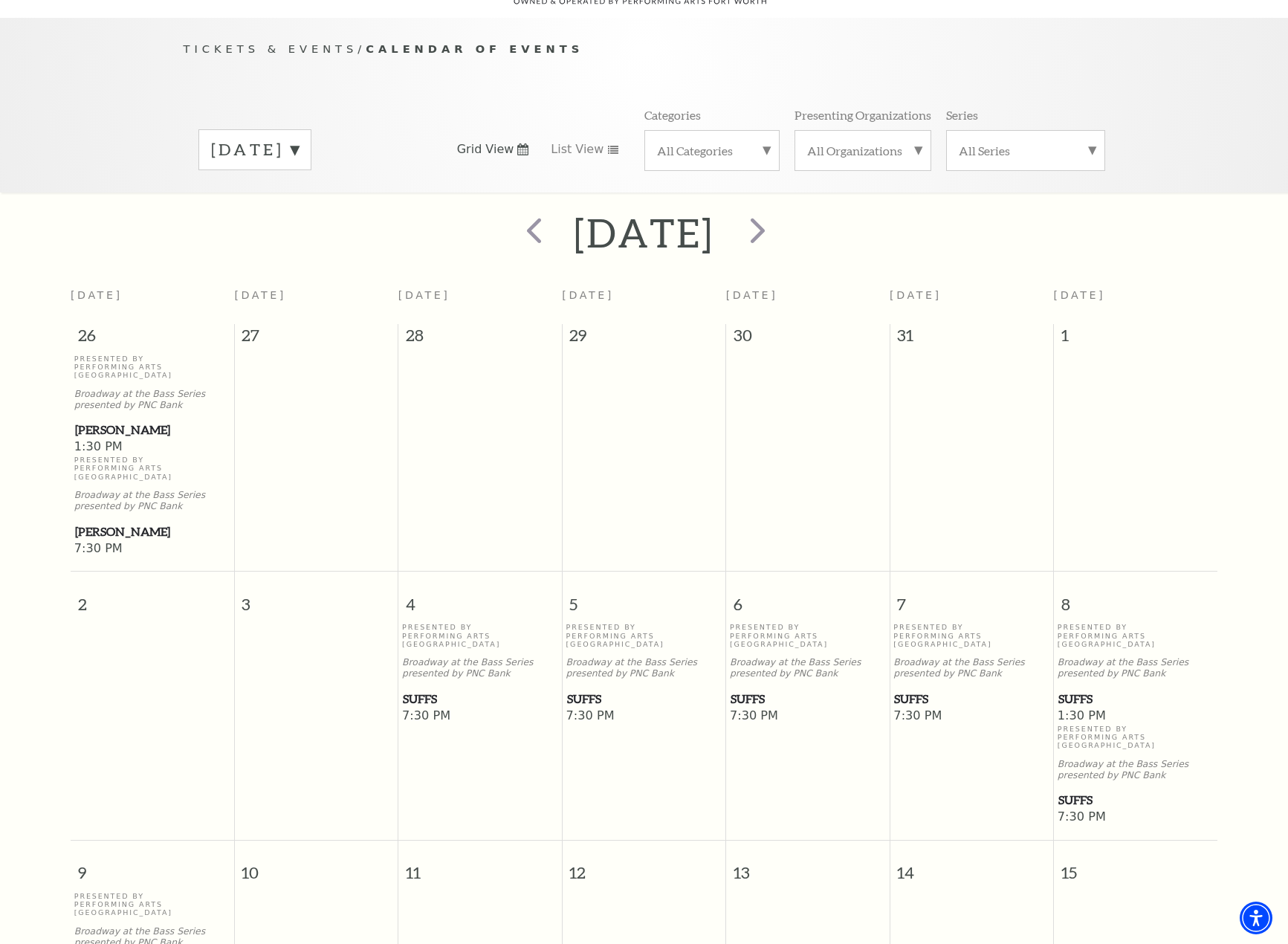
scroll to position [131, 0]
click at [782, 213] on button "next" at bounding box center [754, 233] width 54 height 53
